Goal: Find specific page/section: Find specific page/section

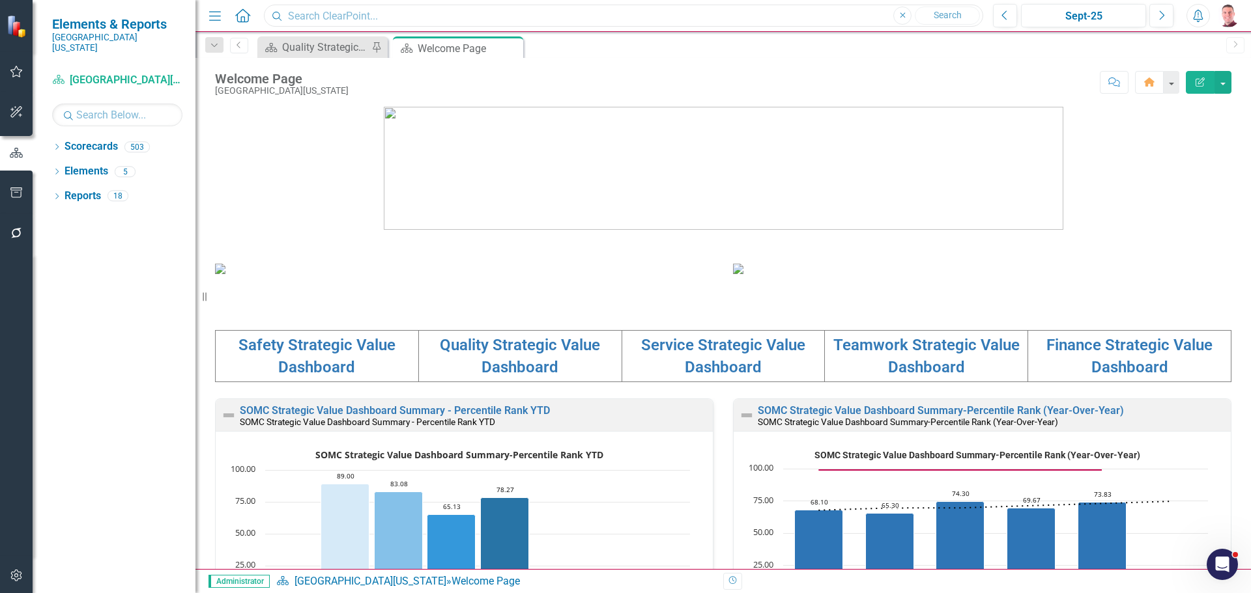
click at [347, 22] on input "text" at bounding box center [623, 16] width 719 height 23
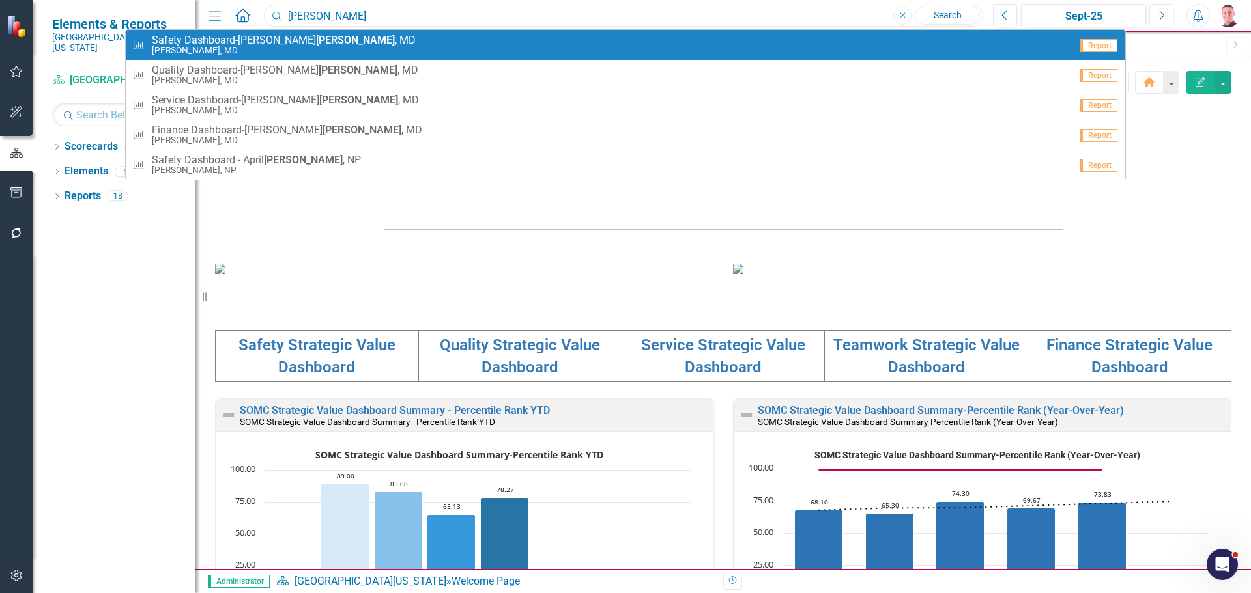
type input "[PERSON_NAME]"
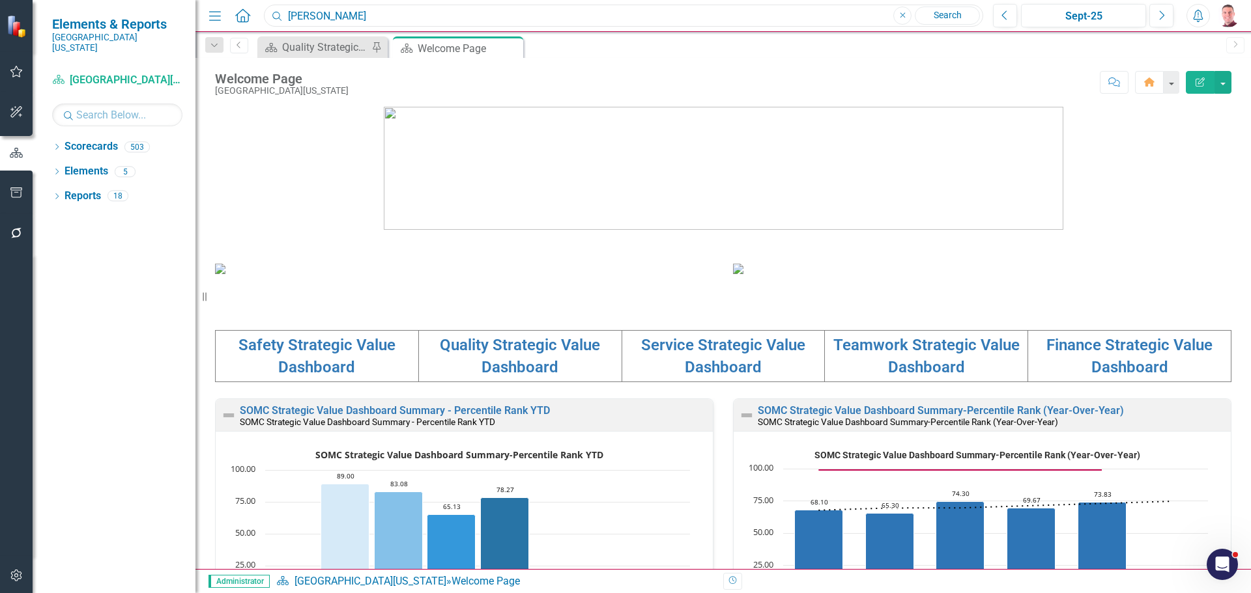
drag, startPoint x: 346, startPoint y: 14, endPoint x: 285, endPoint y: 6, distance: 61.2
click at [285, 6] on input "[PERSON_NAME]" at bounding box center [623, 16] width 719 height 23
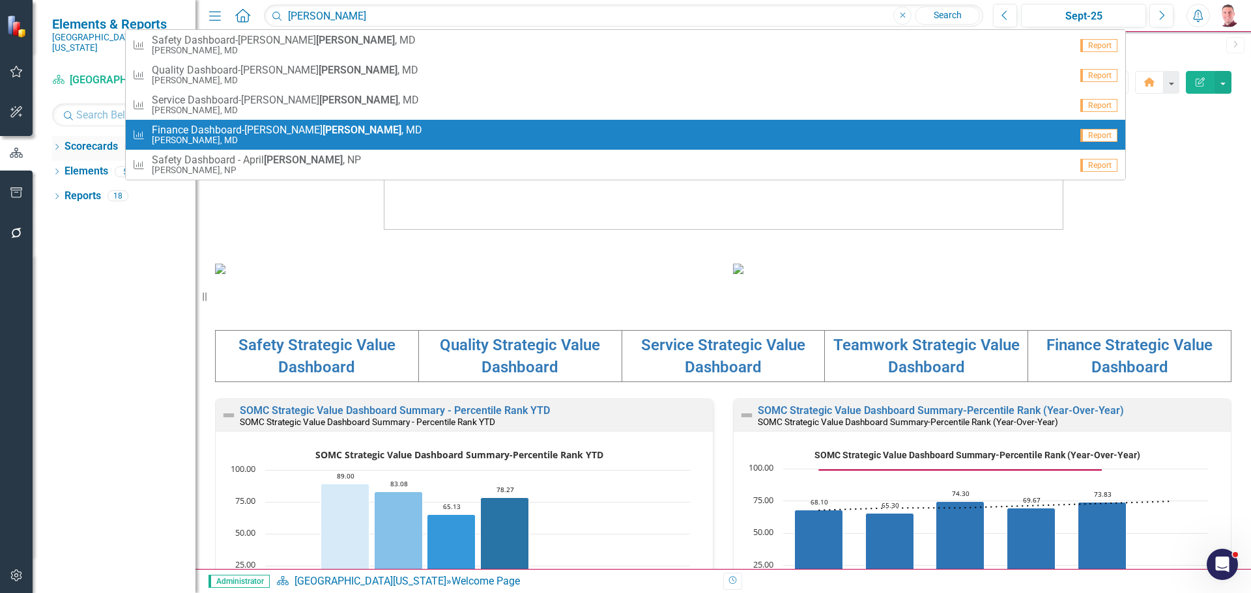
click at [56, 145] on icon "Dropdown" at bounding box center [56, 148] width 9 height 7
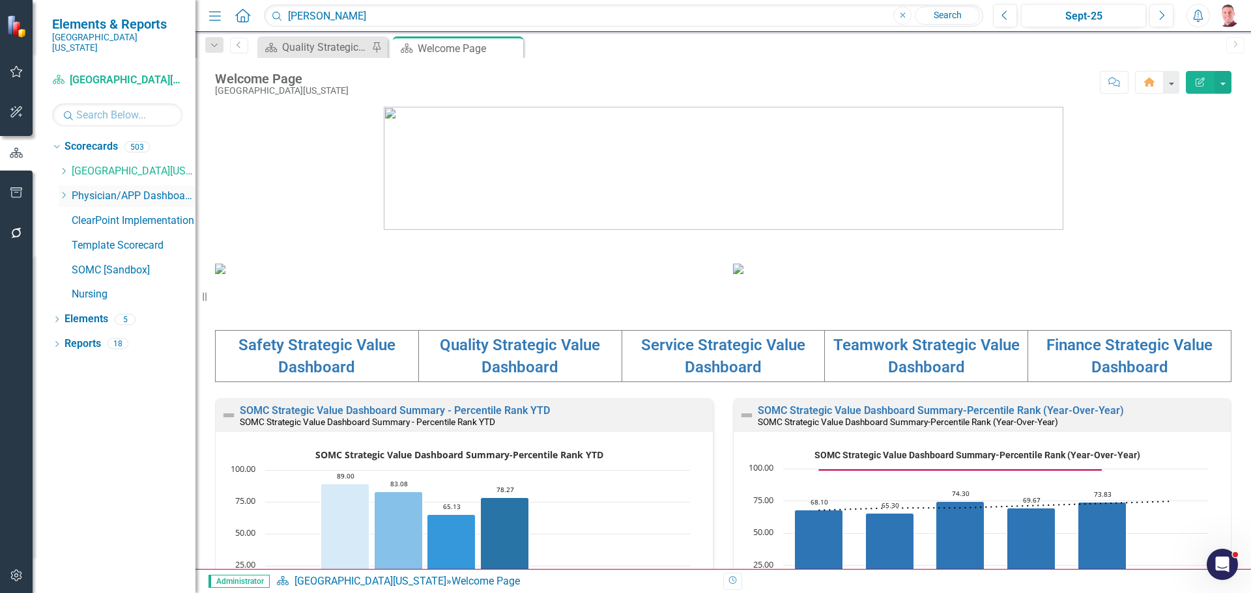
click at [66, 192] on icon "Dropdown" at bounding box center [64, 196] width 10 height 8
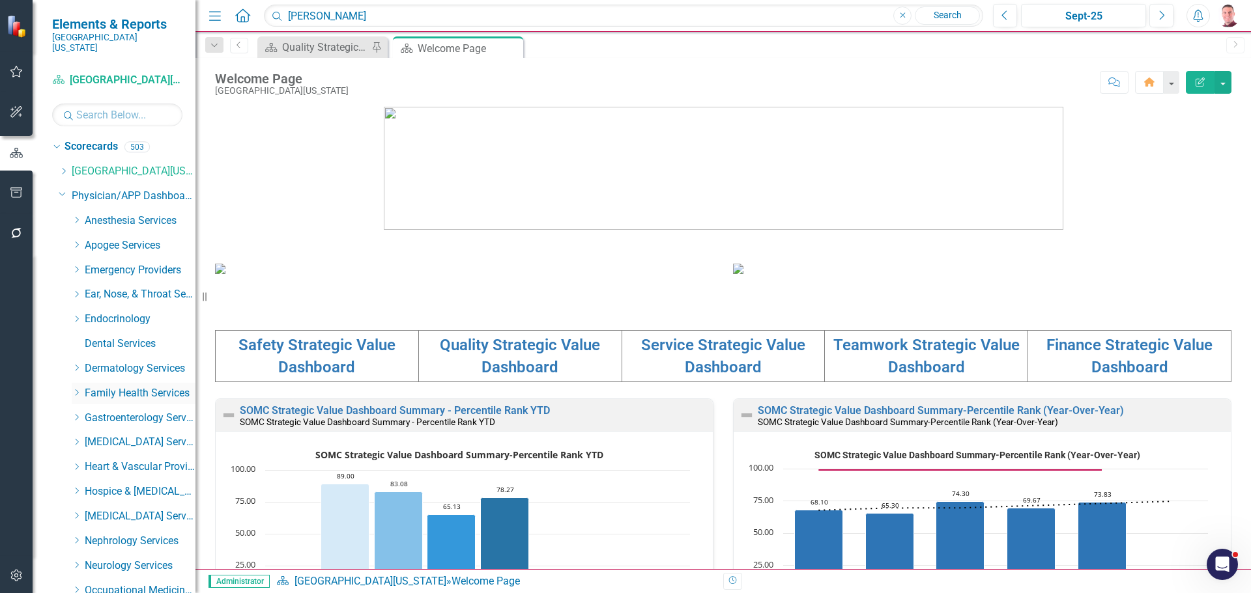
click at [81, 388] on div "Dropdown" at bounding box center [77, 393] width 10 height 11
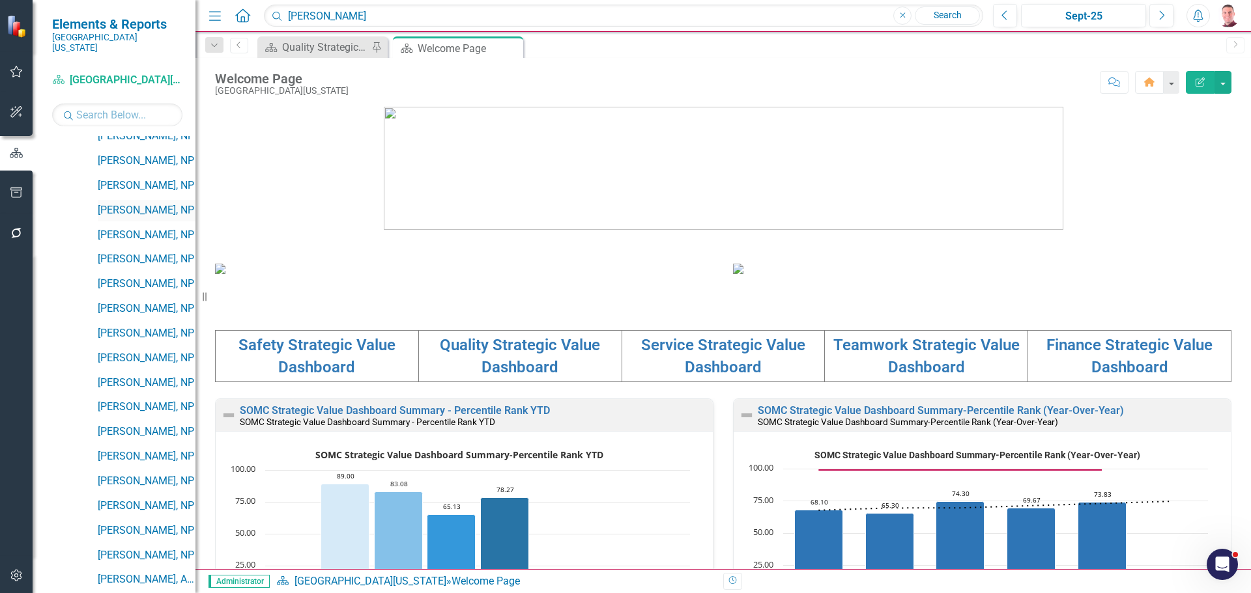
scroll to position [847, 0]
click at [140, 451] on link "[PERSON_NAME], NP" at bounding box center [147, 458] width 98 height 15
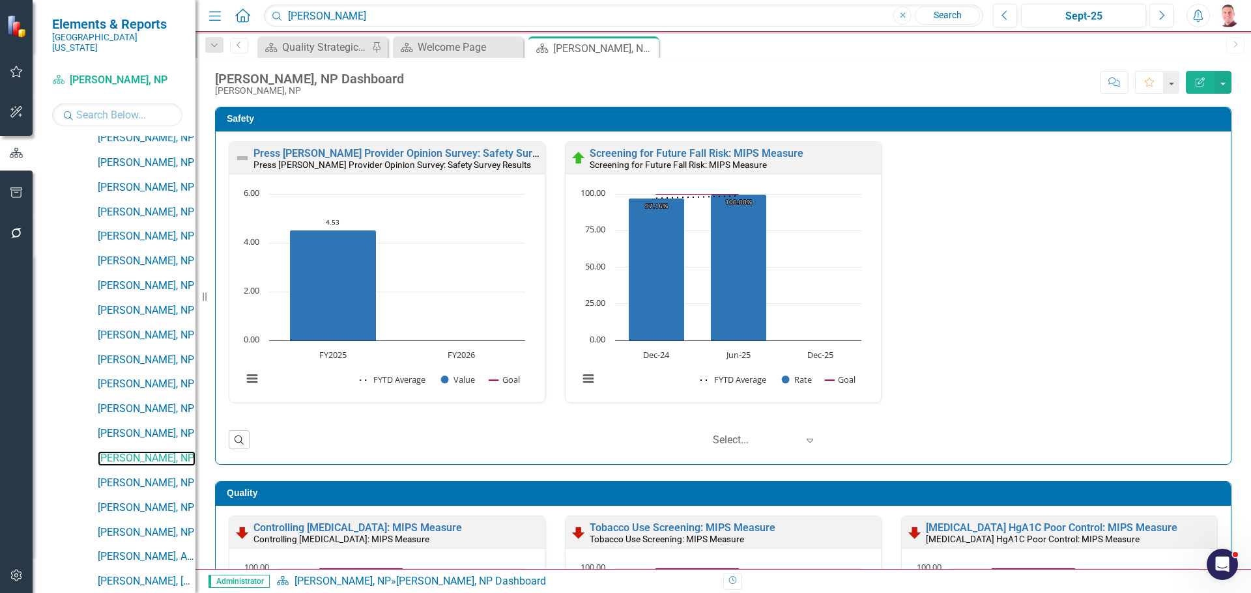
scroll to position [195, 0]
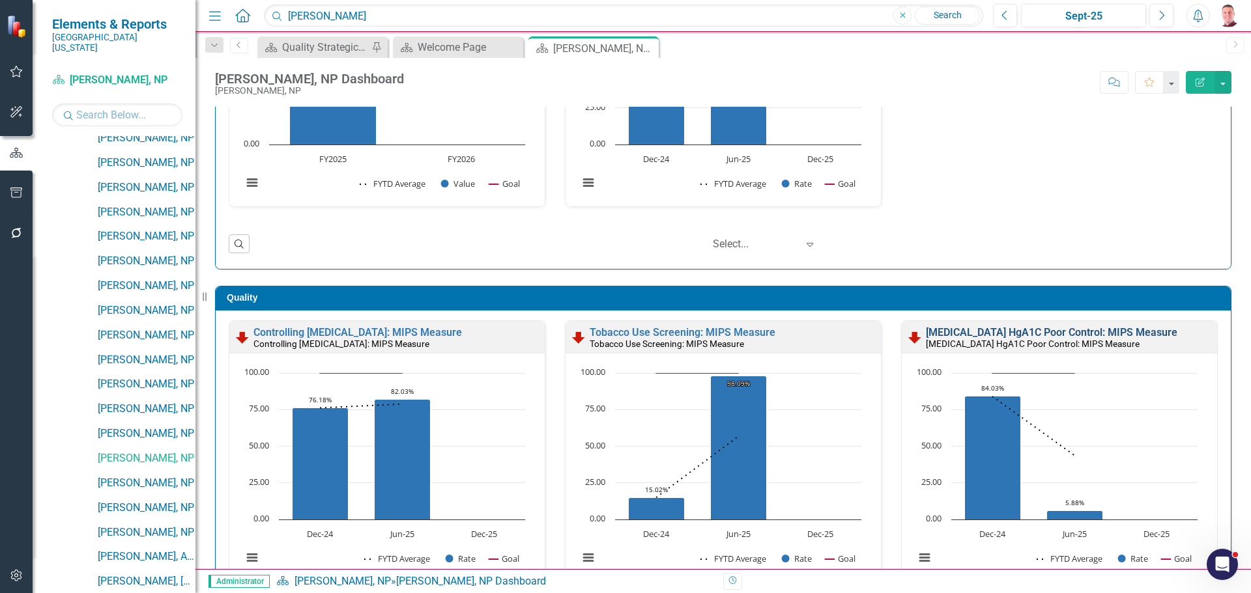
click at [933, 332] on link "[MEDICAL_DATA] HgA1C Poor Control: MIPS Measure" at bounding box center [1051, 332] width 251 height 12
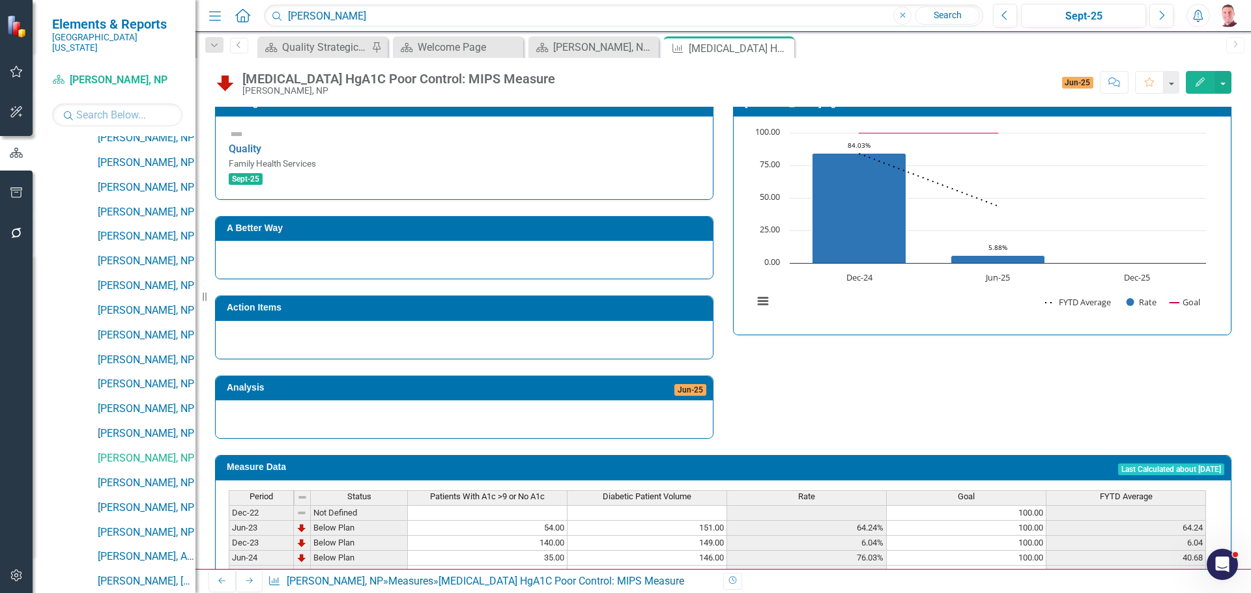
scroll to position [320, 0]
